Goal: Check status: Check status

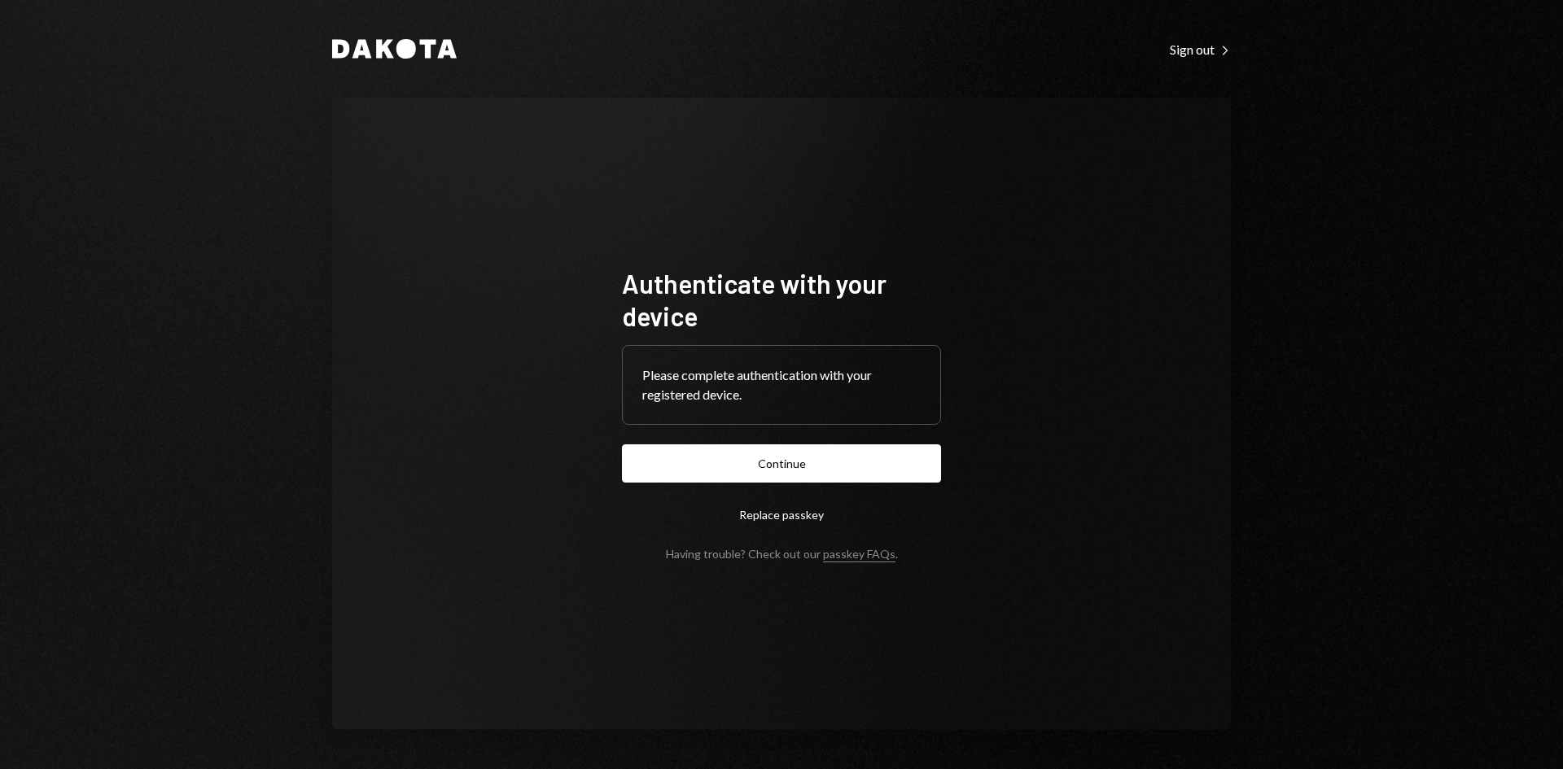
click at [802, 471] on button "Continue" at bounding box center [781, 463] width 319 height 38
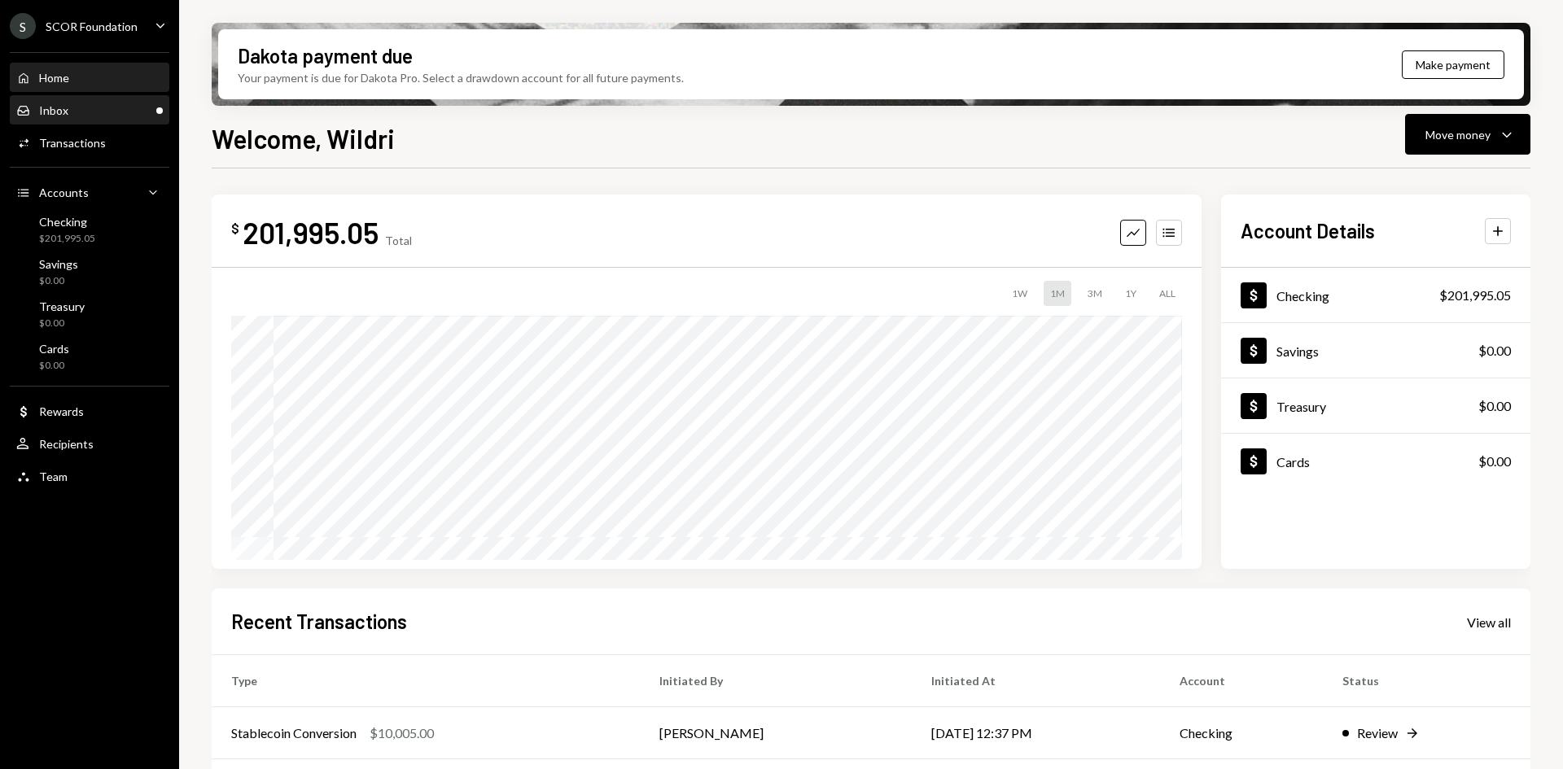
click at [125, 109] on div "Inbox Inbox" at bounding box center [89, 110] width 146 height 15
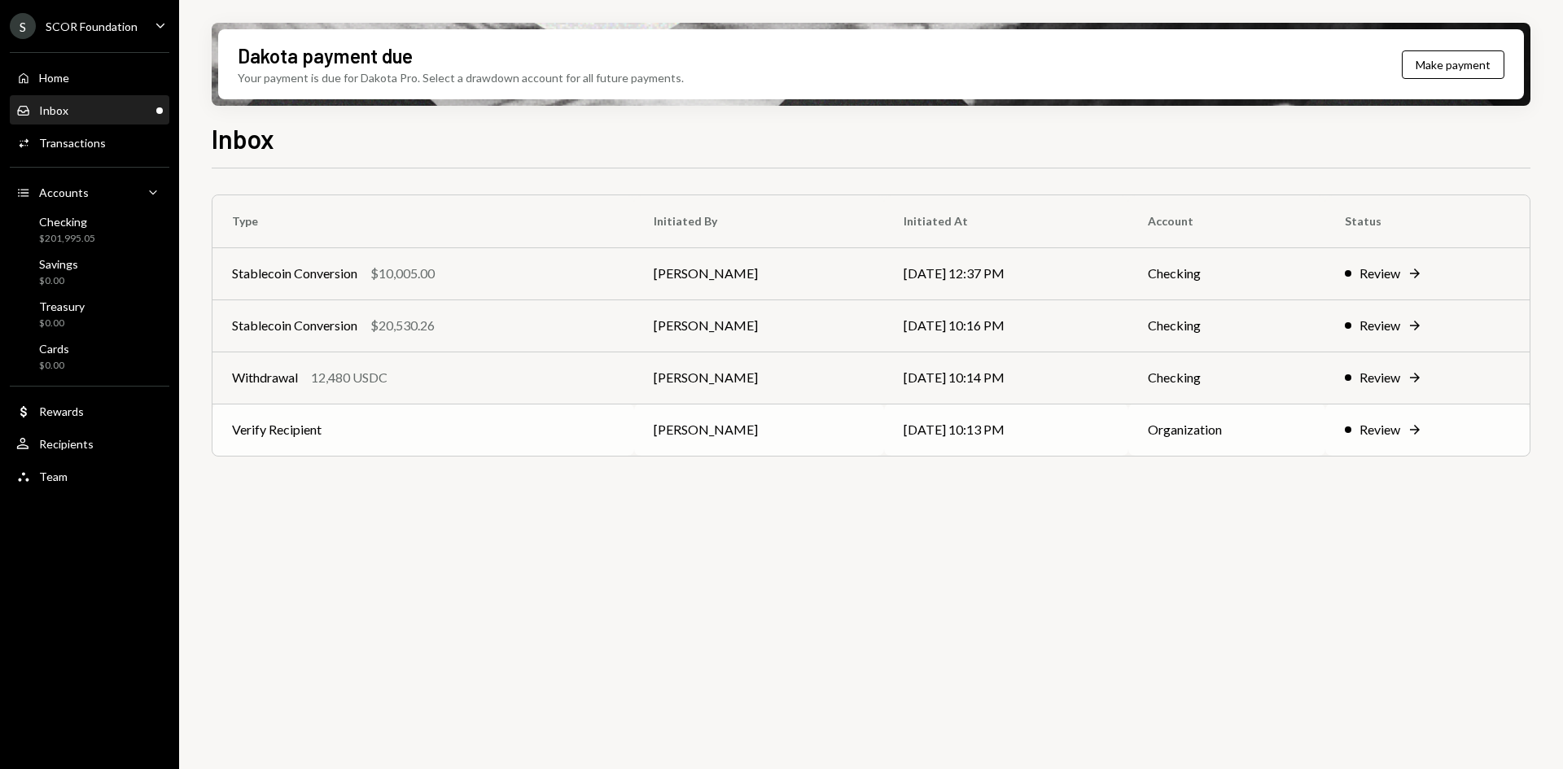
click at [542, 418] on td "Verify Recipient" at bounding box center [423, 430] width 422 height 52
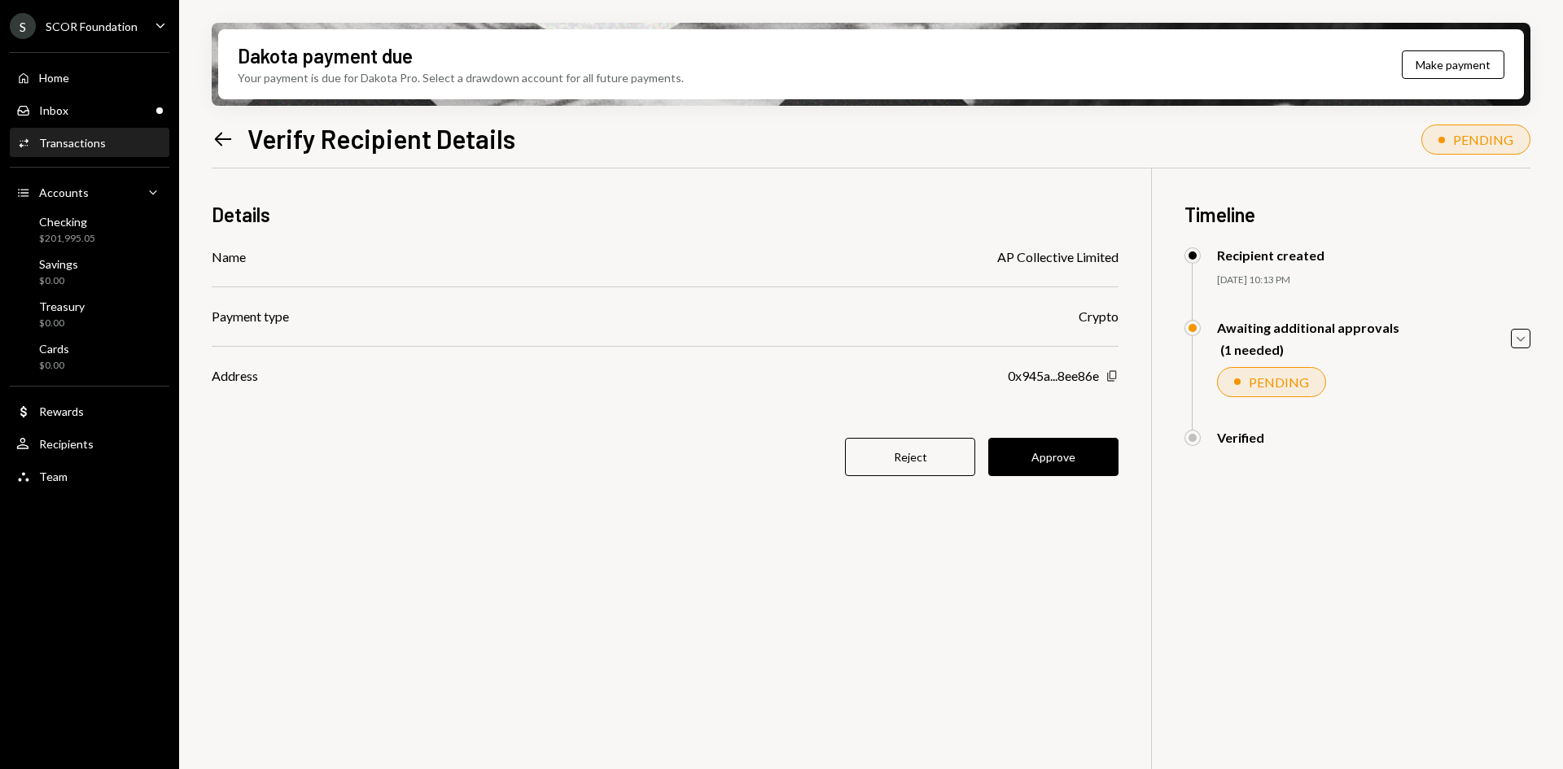
click at [1112, 380] on icon "Copy" at bounding box center [1111, 375] width 13 height 13
click at [1066, 461] on button "Approve" at bounding box center [1053, 457] width 130 height 38
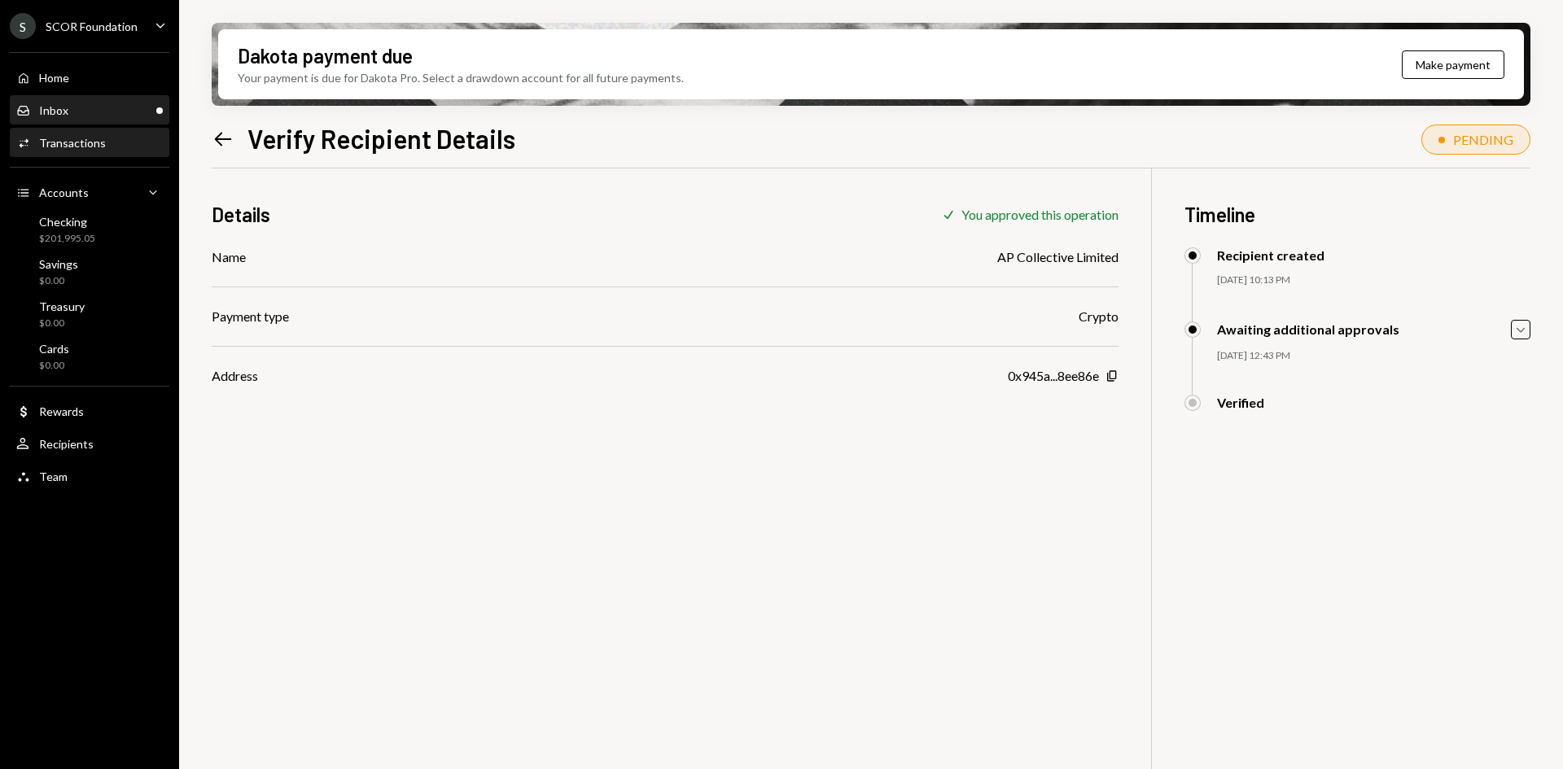
click at [133, 107] on div "Inbox Inbox" at bounding box center [89, 110] width 146 height 15
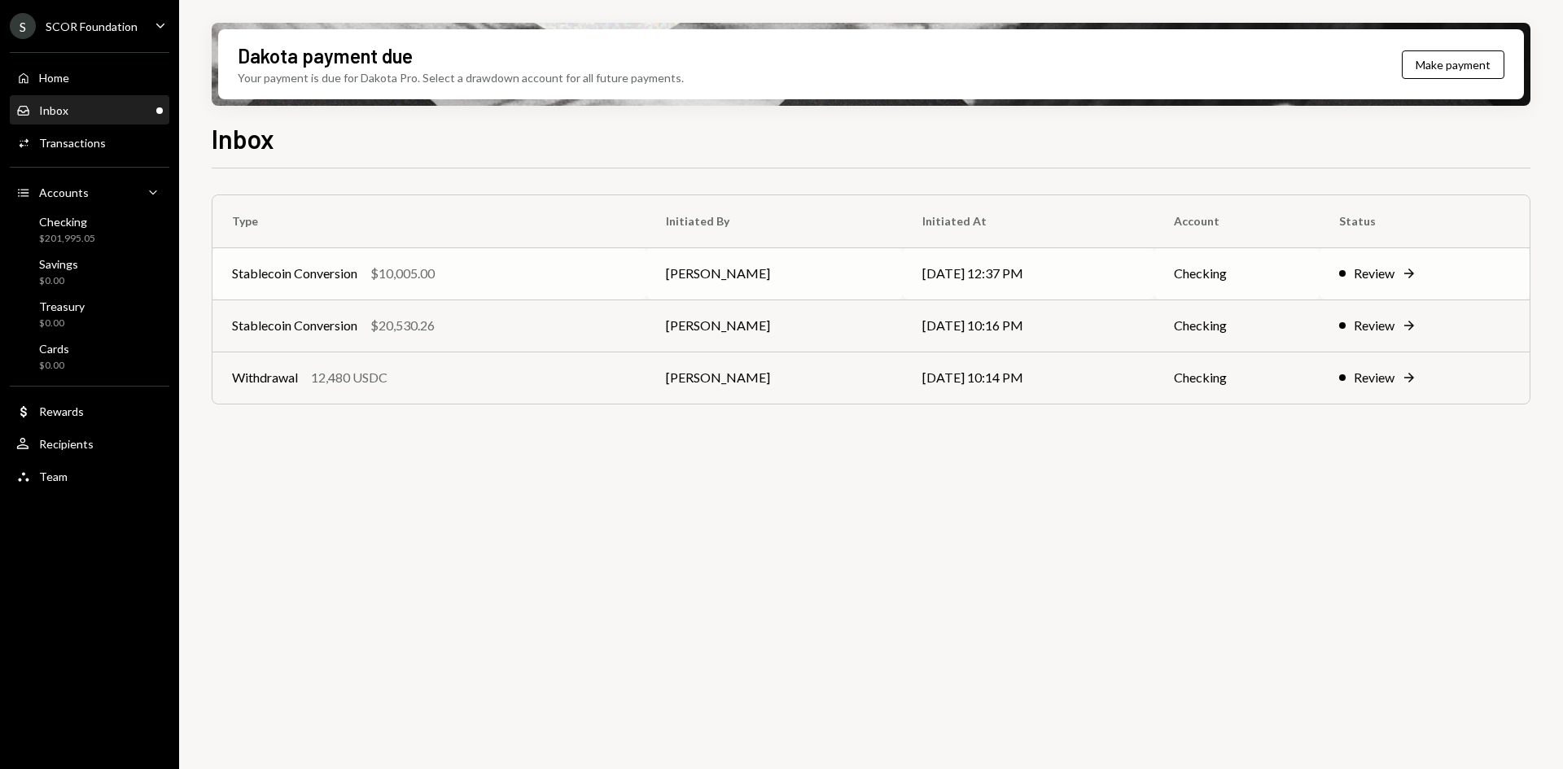
click at [627, 278] on td "Stablecoin Conversion $10,005.00" at bounding box center [429, 273] width 434 height 52
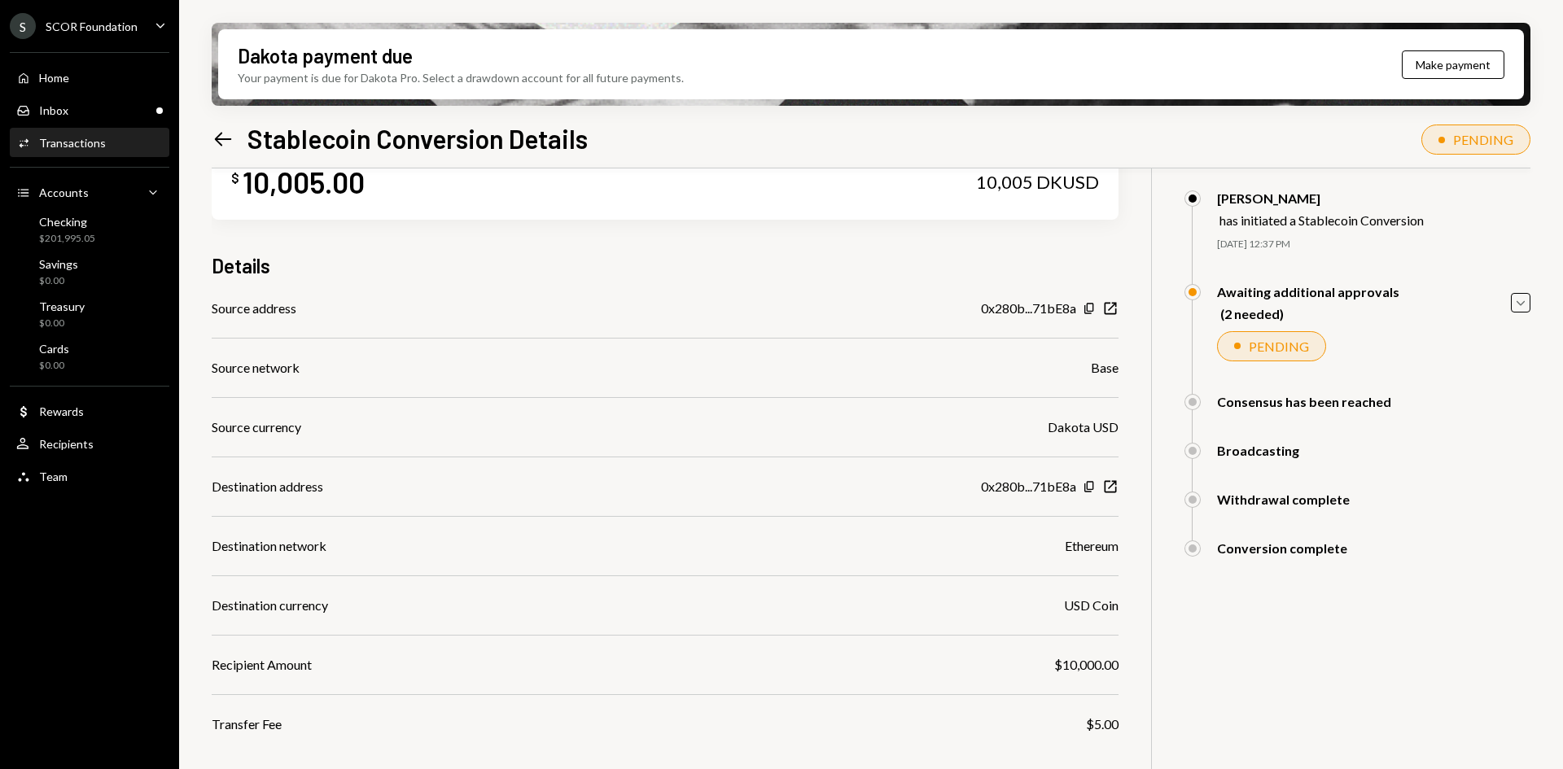
scroll to position [81, 0]
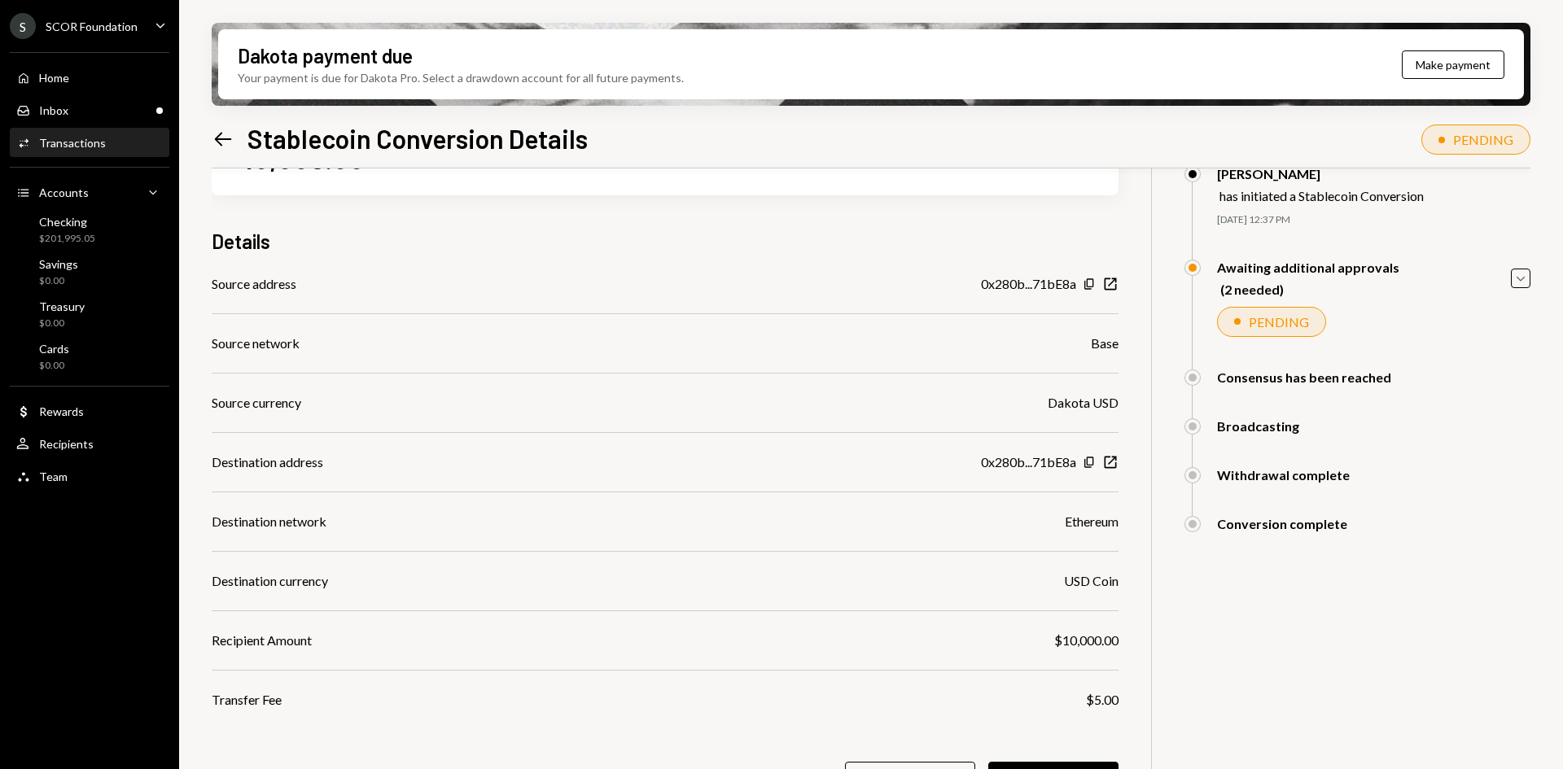
click at [216, 133] on icon "Left Arrow" at bounding box center [223, 139] width 23 height 23
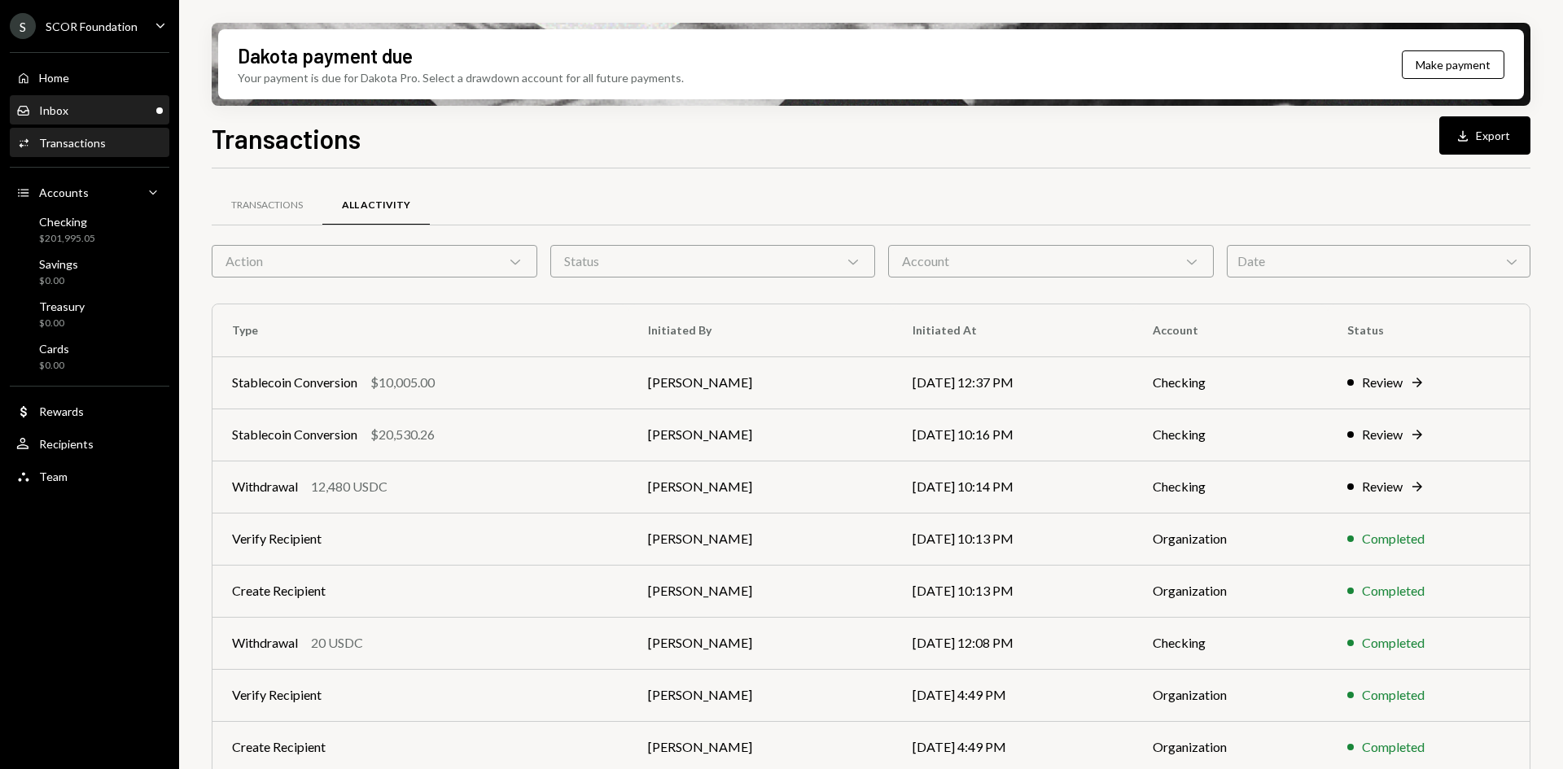
click at [72, 105] on div "Inbox Inbox" at bounding box center [89, 110] width 146 height 15
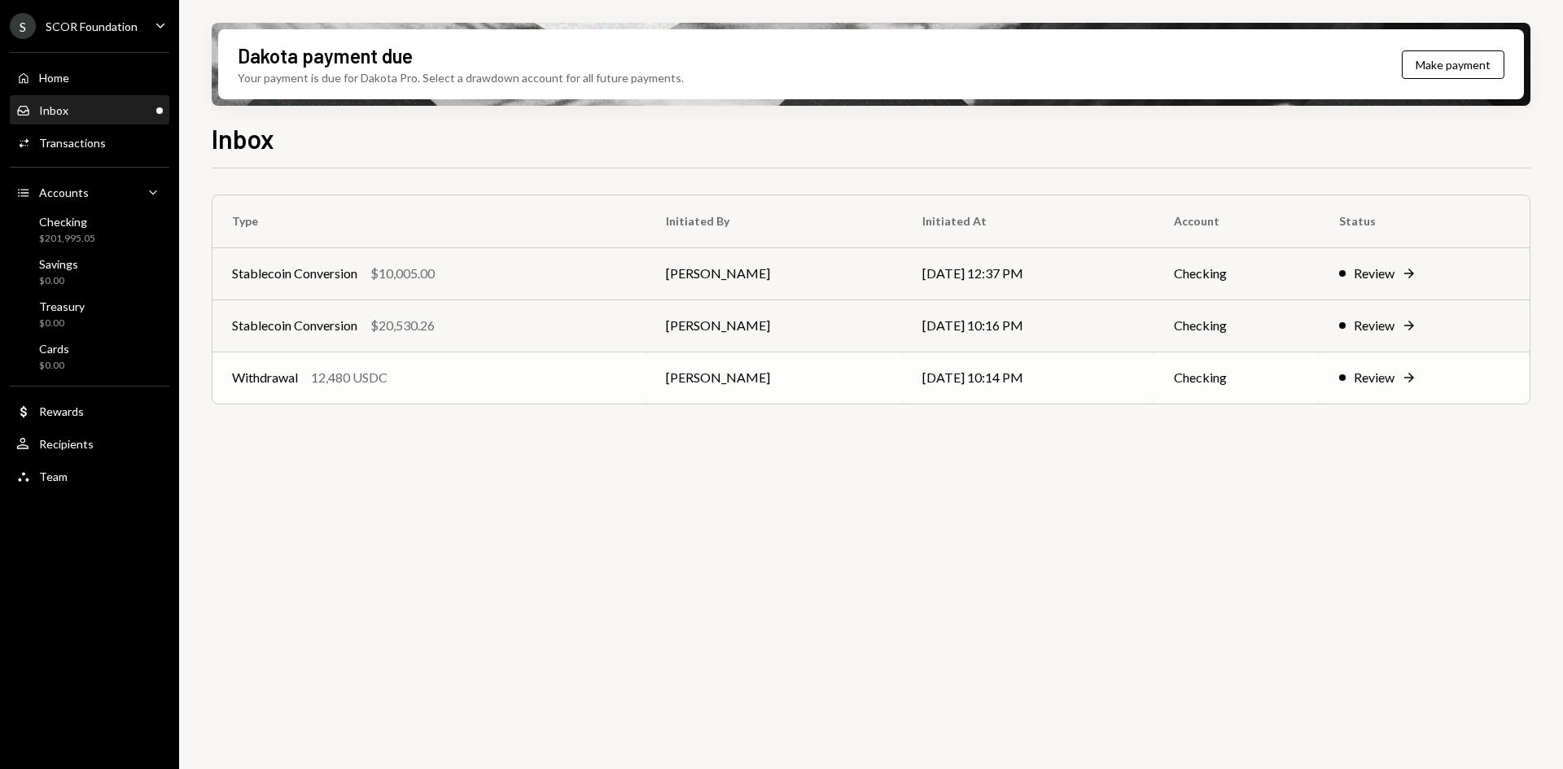
click at [518, 367] on td "Withdrawal 12,480 USDC" at bounding box center [429, 378] width 434 height 52
